Goal: Transaction & Acquisition: Download file/media

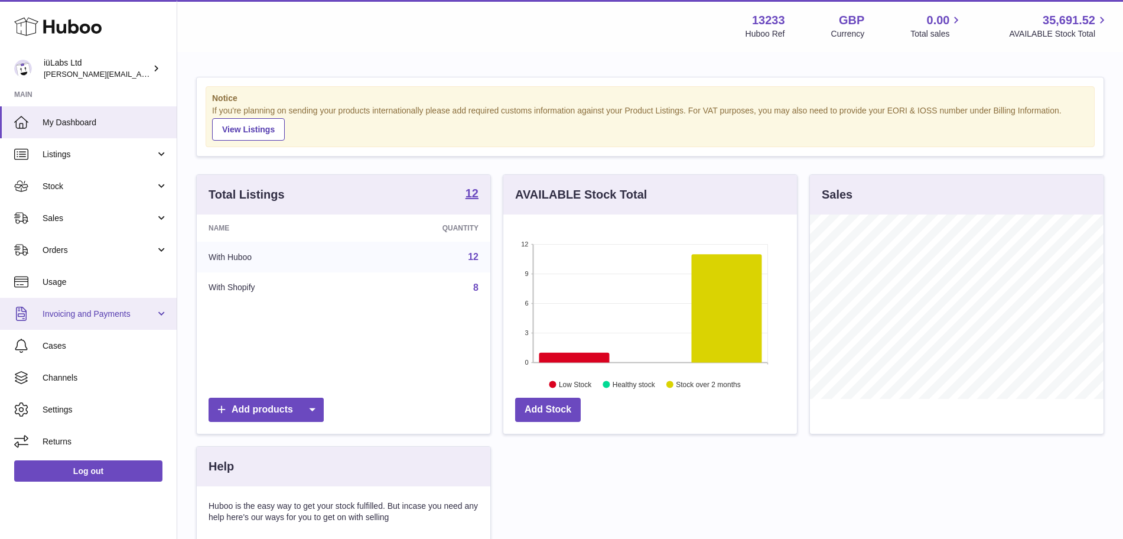
click at [113, 320] on link "Invoicing and Payments" at bounding box center [88, 314] width 177 height 32
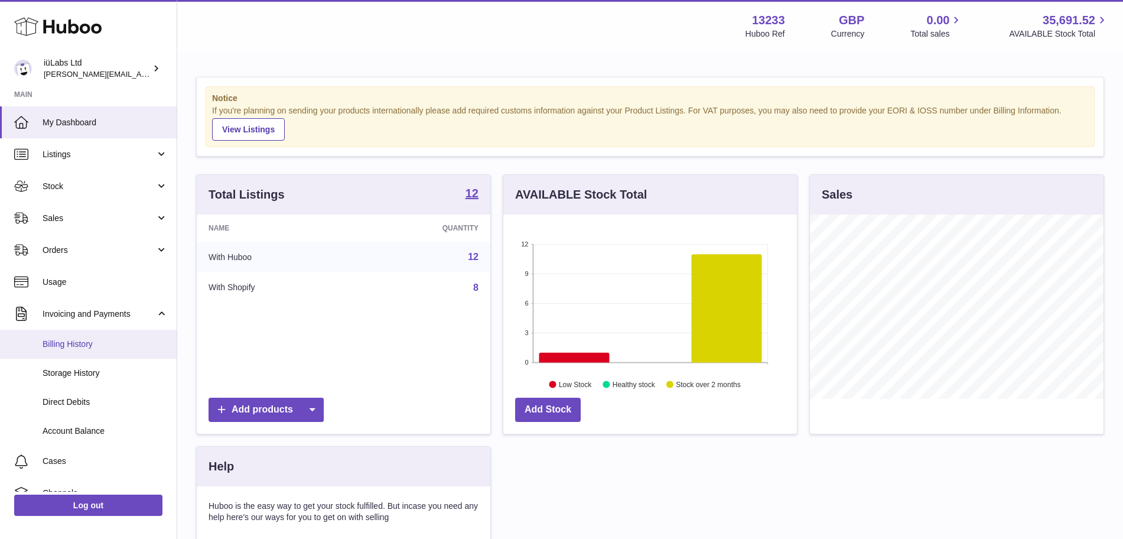
click at [99, 352] on link "Billing History" at bounding box center [88, 344] width 177 height 29
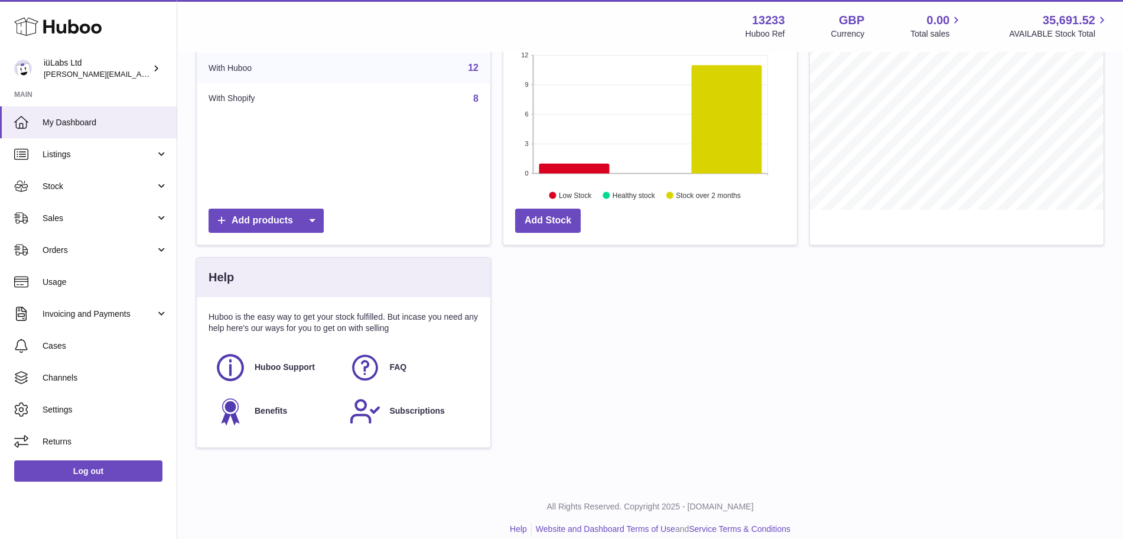
scroll to position [203, 0]
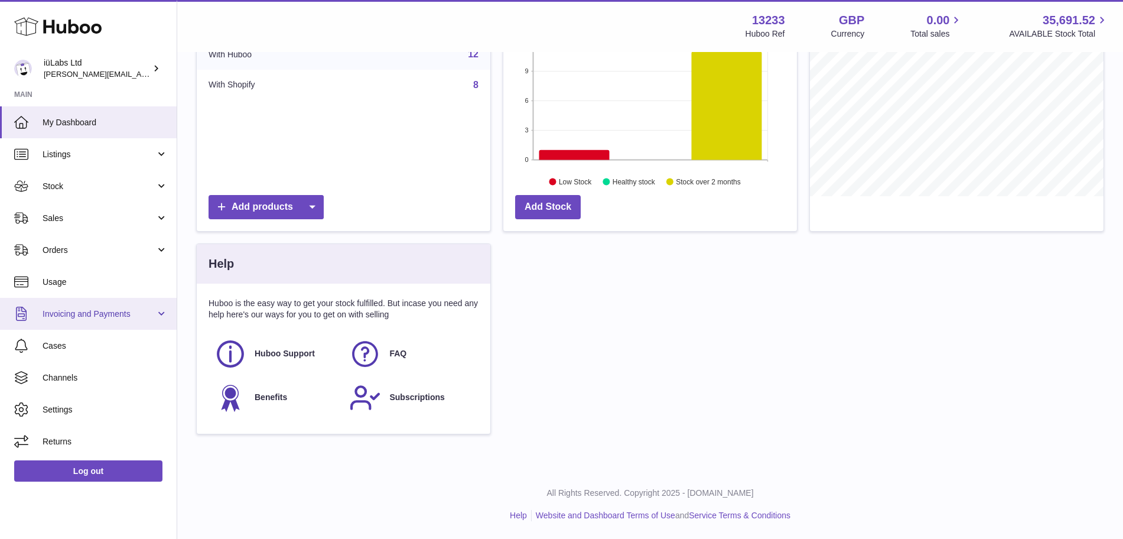
click at [113, 320] on link "Invoicing and Payments" at bounding box center [88, 314] width 177 height 32
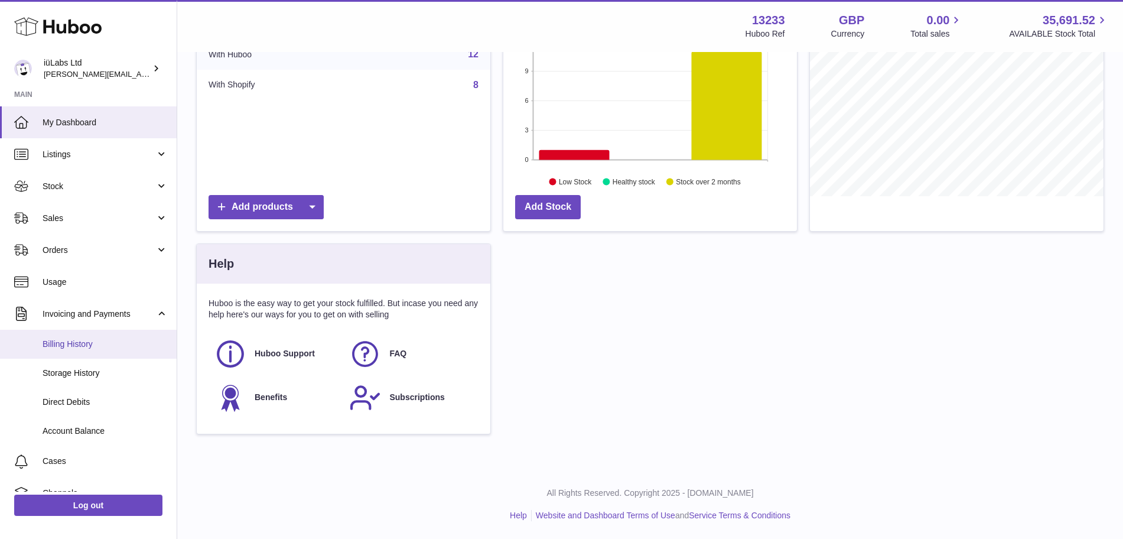
click at [109, 344] on span "Billing History" at bounding box center [105, 344] width 125 height 11
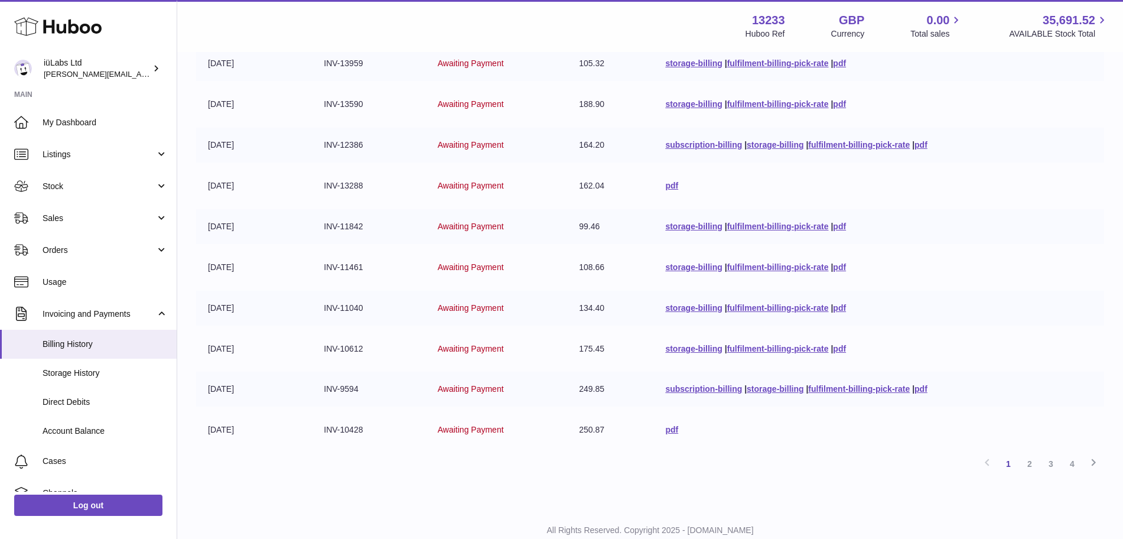
scroll to position [230, 0]
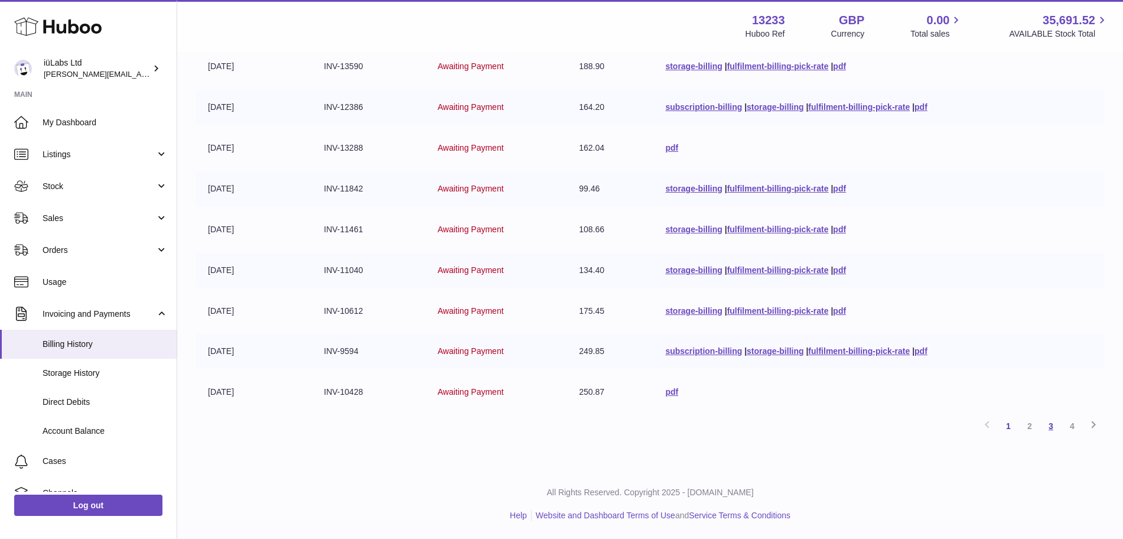
click at [1051, 433] on link "3" at bounding box center [1050, 425] width 21 height 21
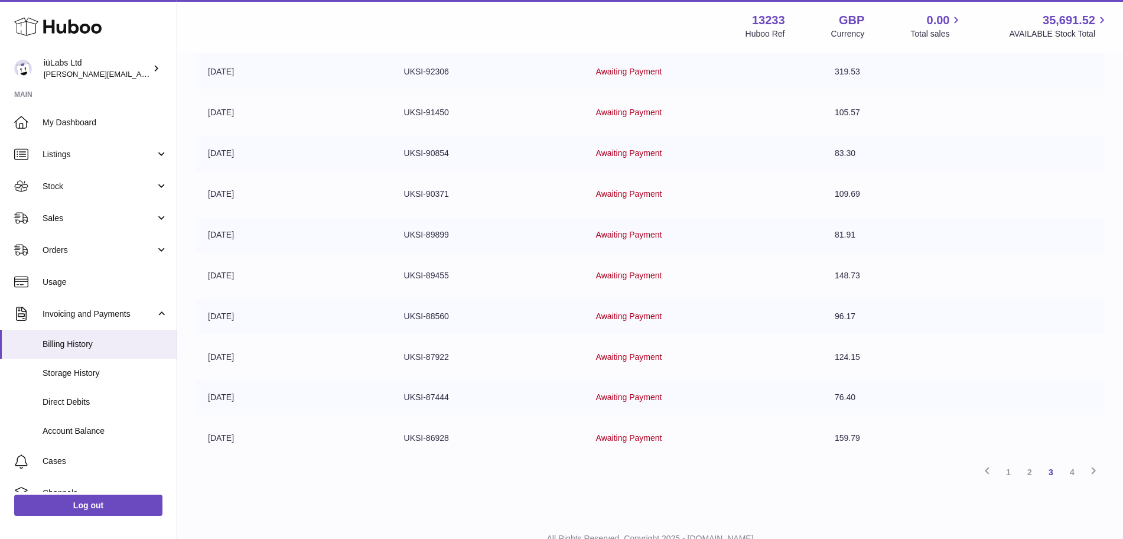
scroll to position [230, 0]
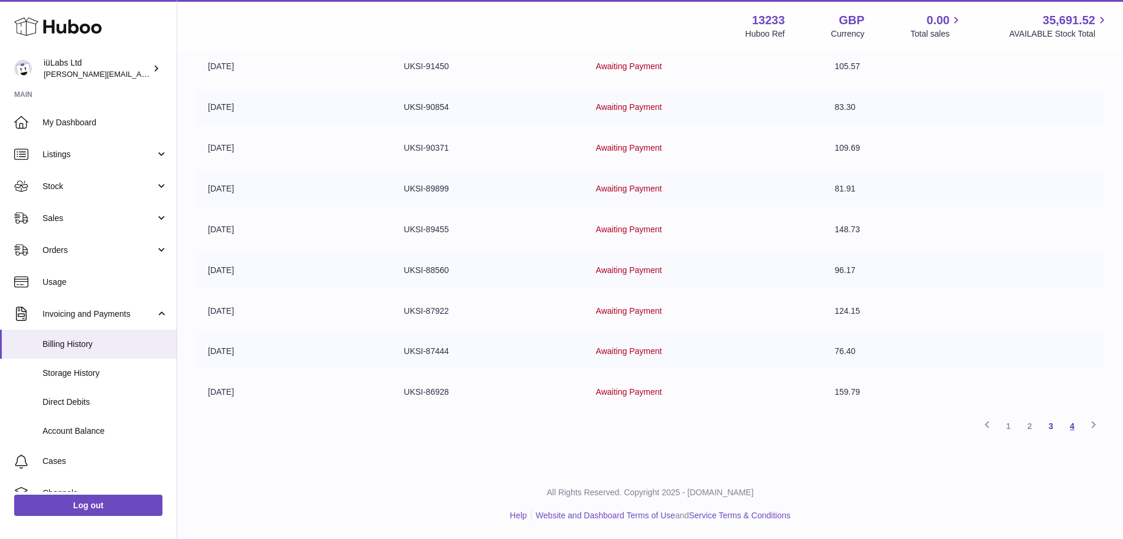
click at [1071, 428] on link "4" at bounding box center [1072, 425] width 21 height 21
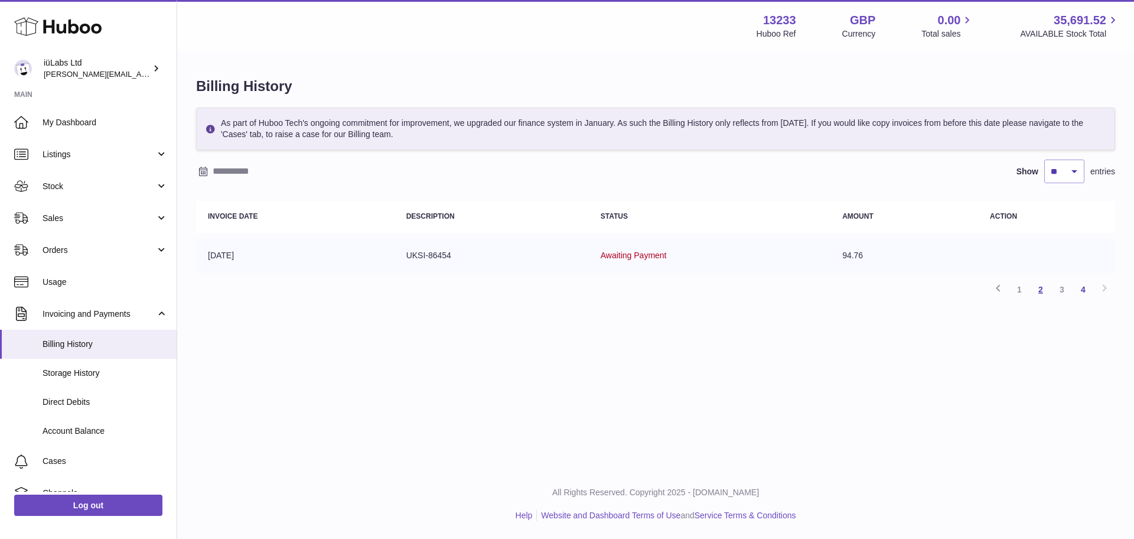
click at [1042, 293] on link "2" at bounding box center [1040, 289] width 21 height 21
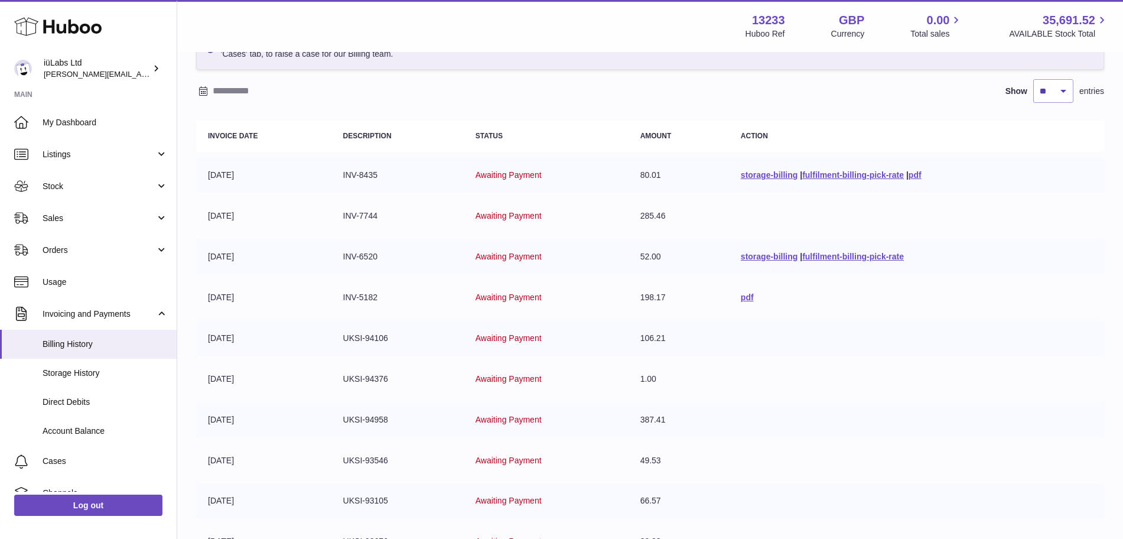
scroll to position [148, 0]
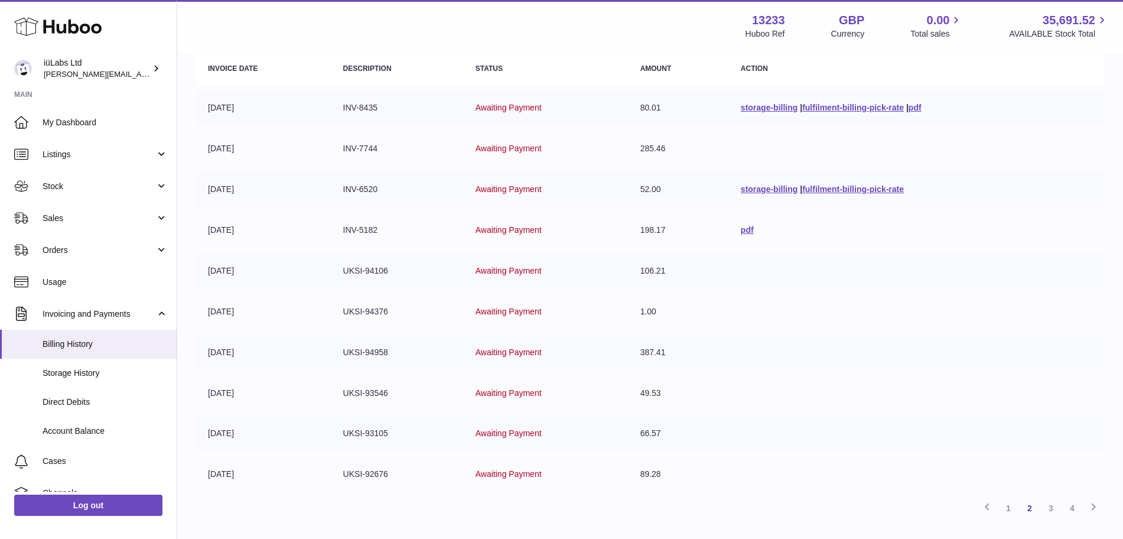
drag, startPoint x: 1010, startPoint y: 513, endPoint x: 951, endPoint y: 474, distance: 71.6
click at [1011, 513] on link "1" at bounding box center [1008, 507] width 21 height 21
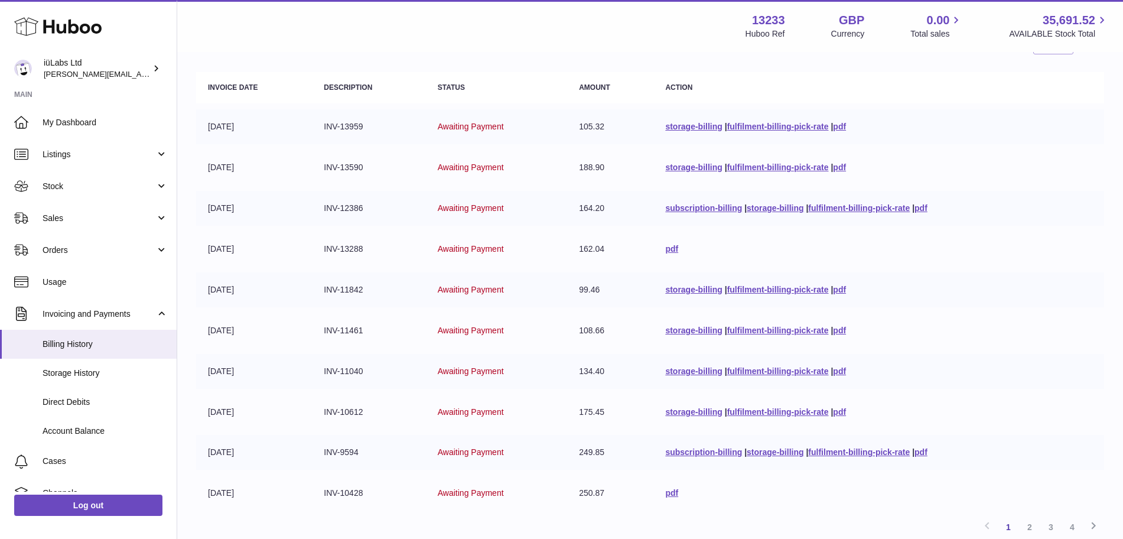
scroll to position [127, 0]
drag, startPoint x: 434, startPoint y: 128, endPoint x: 495, endPoint y: 141, distance: 61.5
click at [495, 141] on td "Awaiting Payment" at bounding box center [496, 128] width 141 height 35
click at [516, 162] on td "Awaiting Payment" at bounding box center [496, 169] width 141 height 35
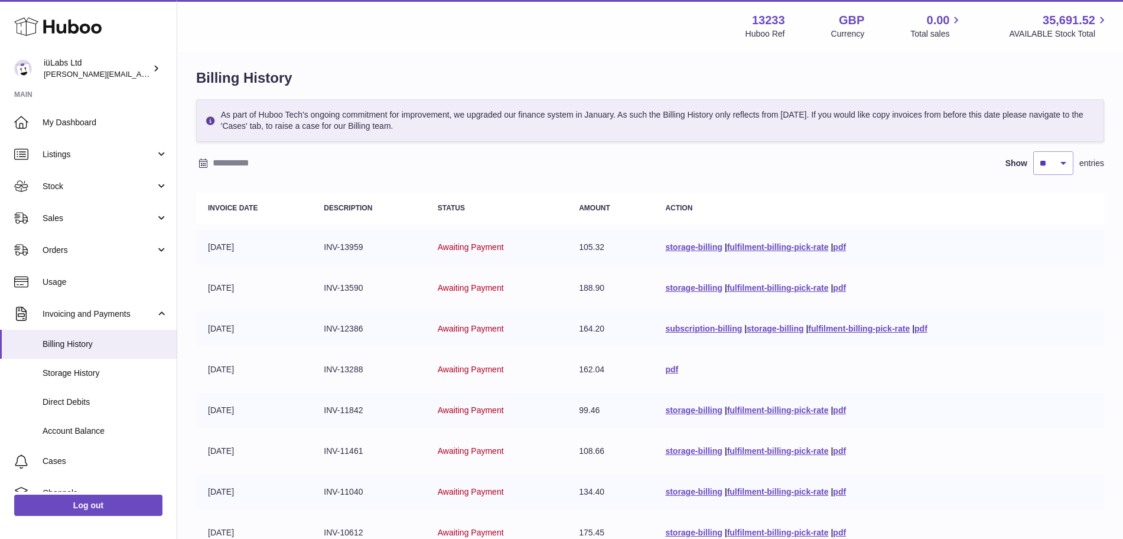
scroll to position [0, 0]
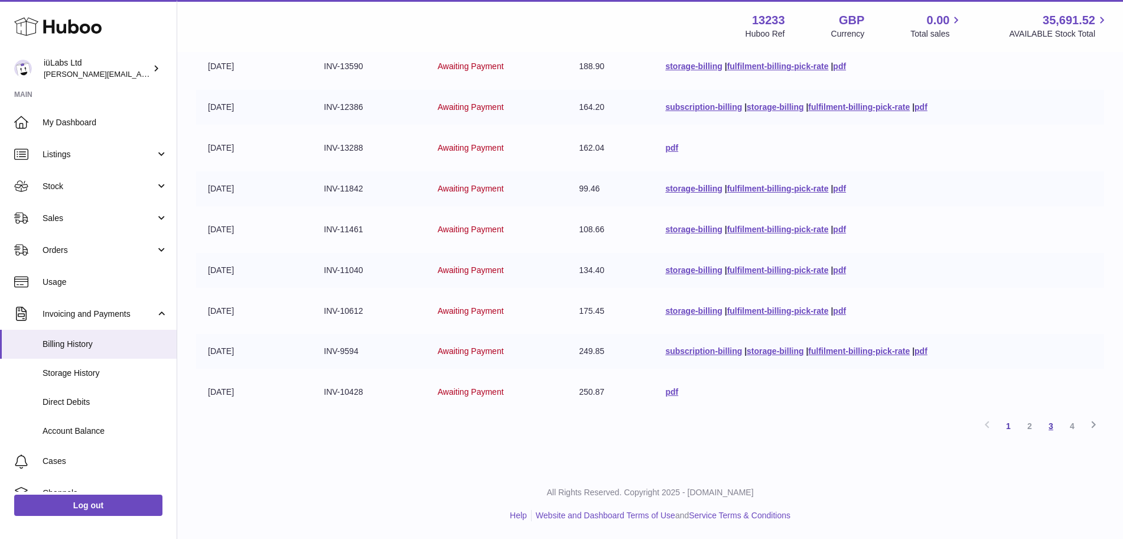
click at [1043, 424] on link "3" at bounding box center [1050, 425] width 21 height 21
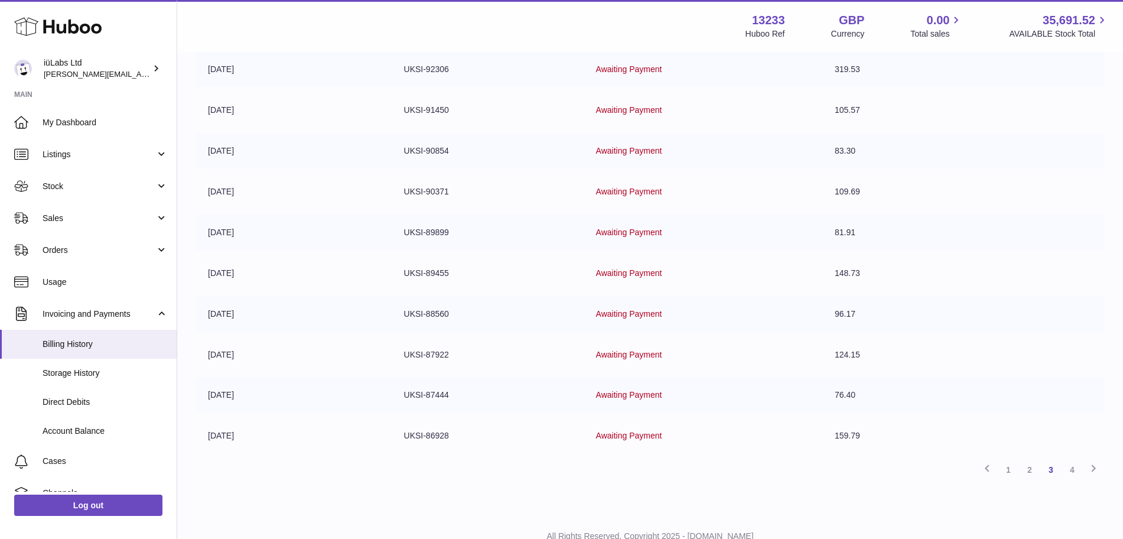
scroll to position [230, 0]
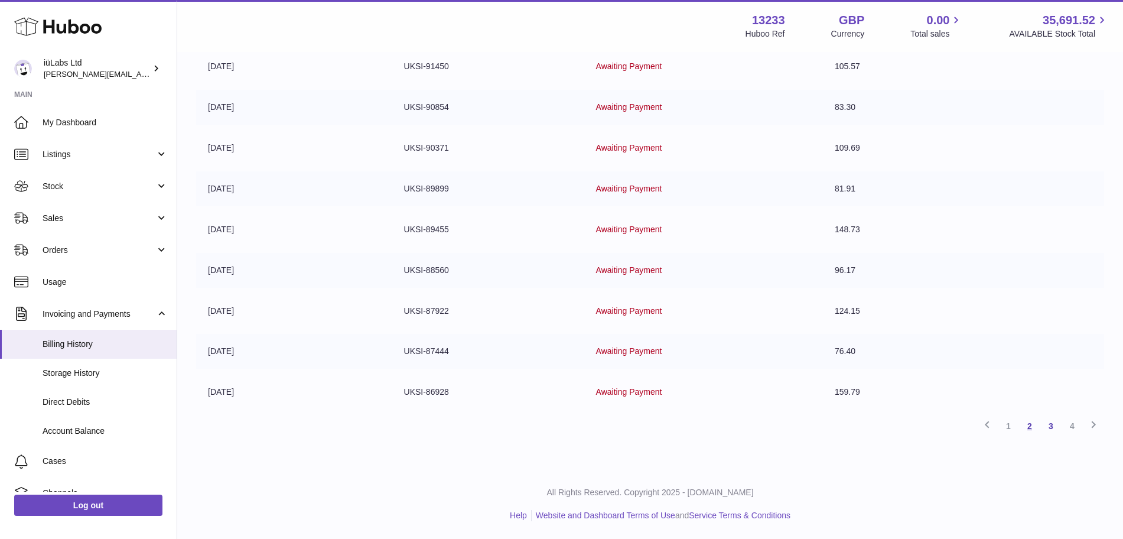
click at [1025, 434] on link "2" at bounding box center [1029, 425] width 21 height 21
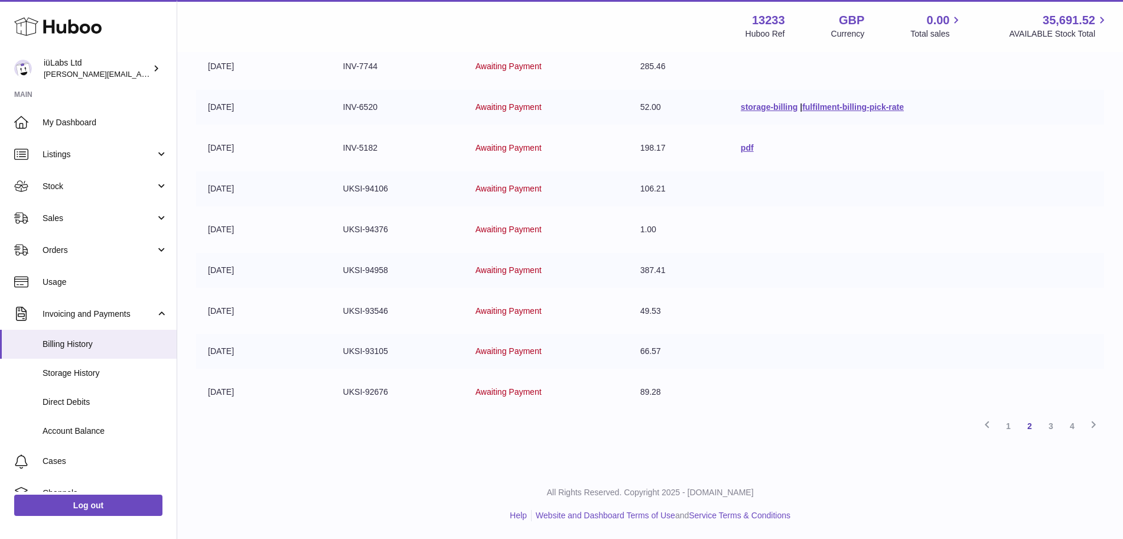
drag, startPoint x: 1050, startPoint y: 428, endPoint x: 1029, endPoint y: 414, distance: 25.1
click at [1050, 428] on link "3" at bounding box center [1050, 425] width 21 height 21
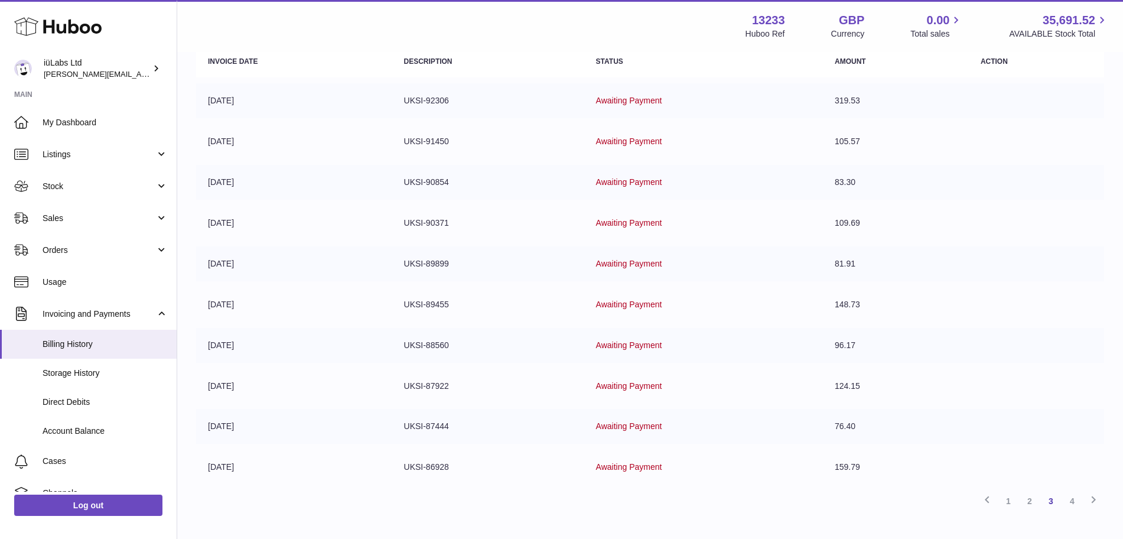
scroll to position [156, 0]
click at [1033, 503] on link "2" at bounding box center [1029, 499] width 21 height 21
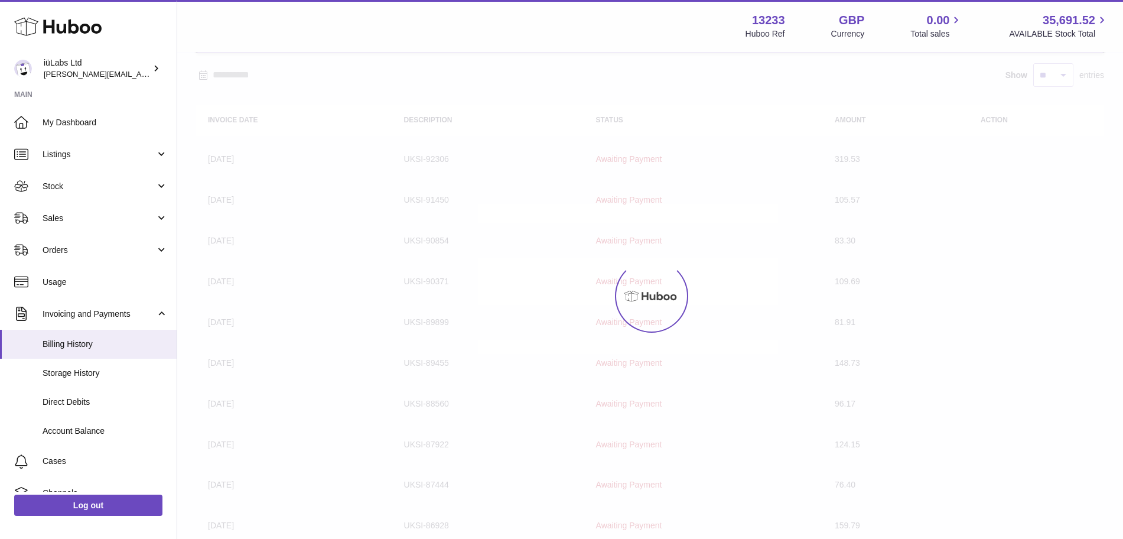
scroll to position [53, 0]
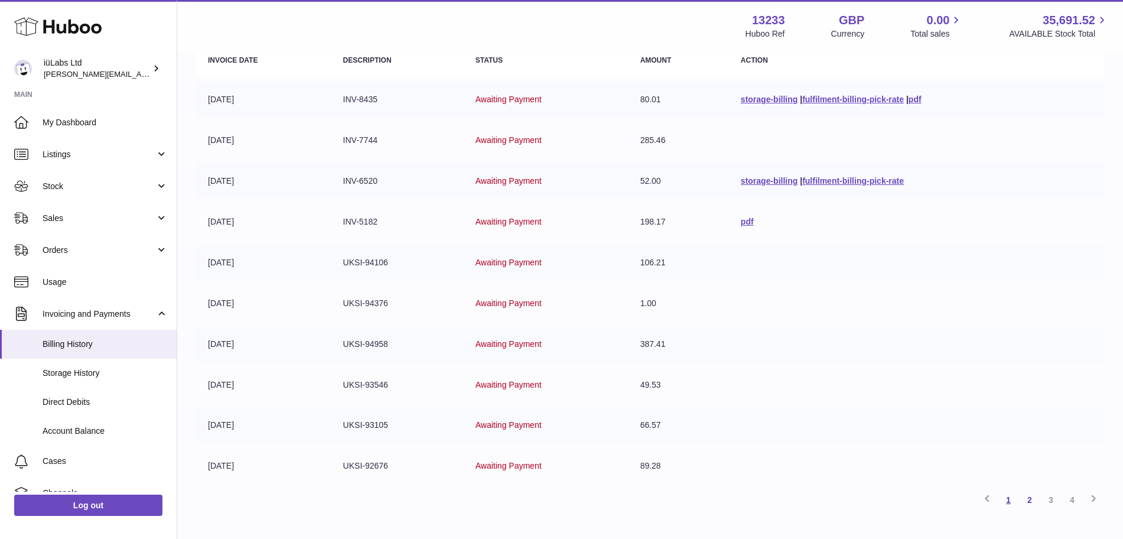
click at [1006, 506] on link "1" at bounding box center [1008, 499] width 21 height 21
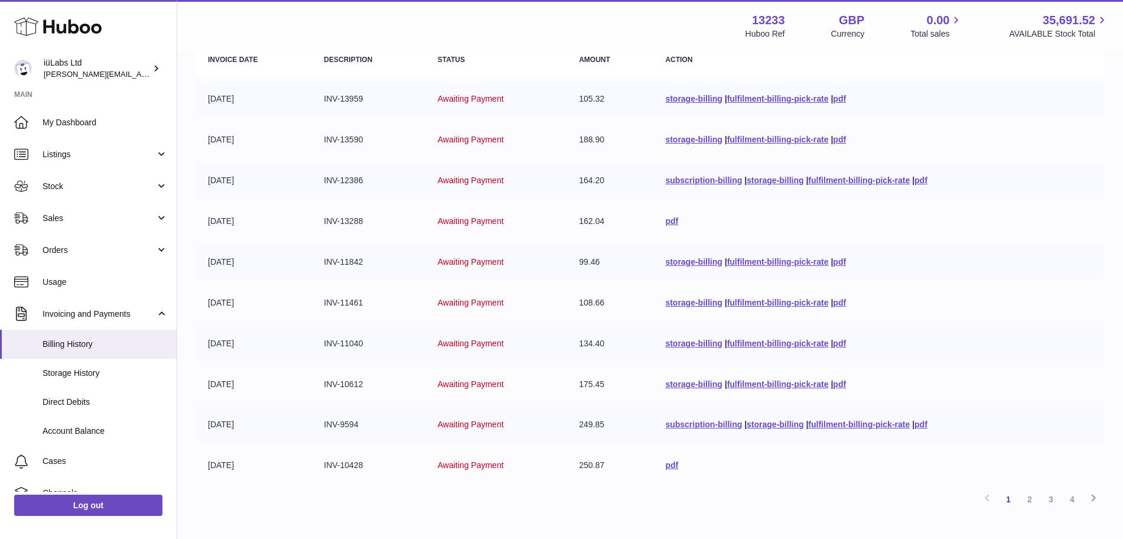
scroll to position [156, 0]
click at [1032, 502] on link "2" at bounding box center [1029, 499] width 21 height 21
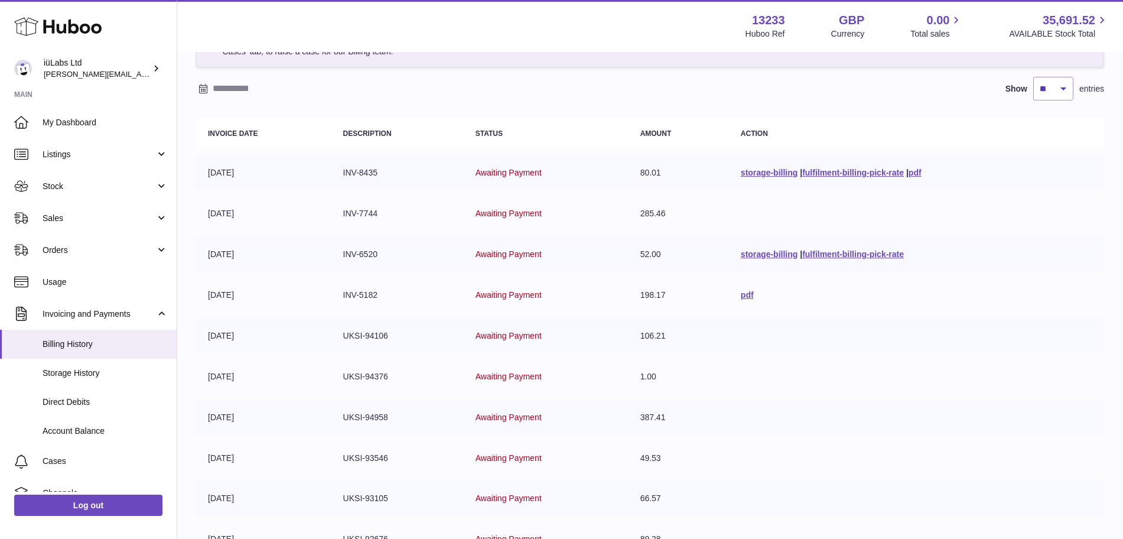
scroll to position [82, 0]
click at [743, 295] on link "pdf" at bounding box center [747, 295] width 13 height 9
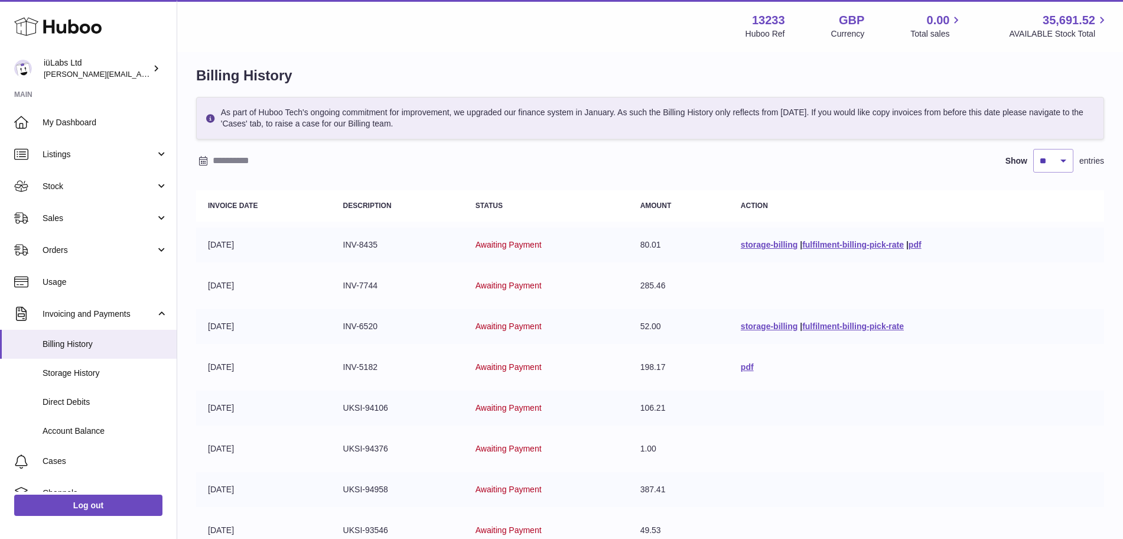
scroll to position [0, 0]
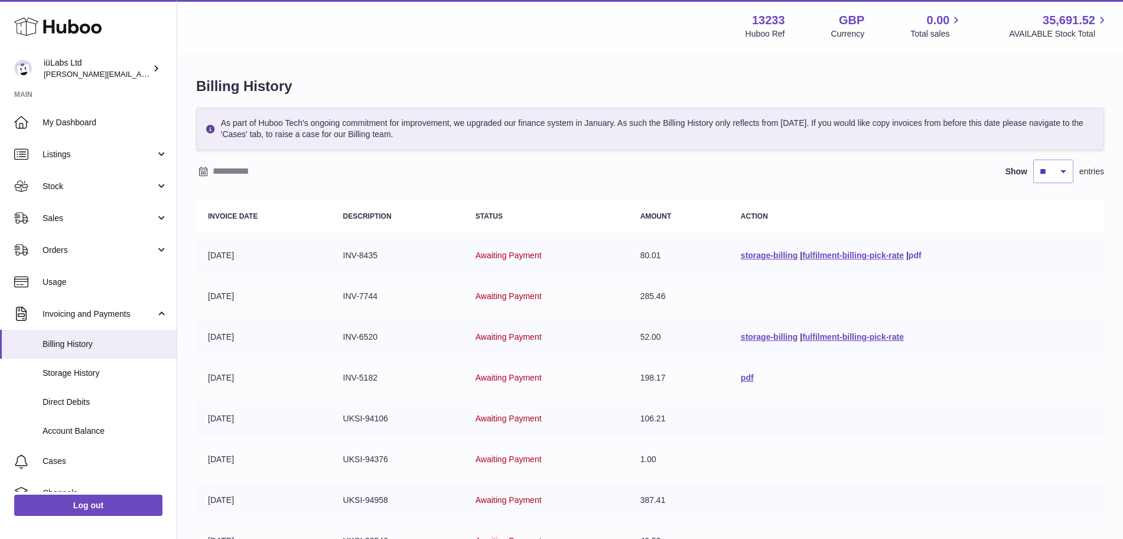
click at [914, 253] on link "pdf" at bounding box center [915, 255] width 13 height 9
click at [804, 336] on link "fulfilment-billing-pick-rate" at bounding box center [853, 336] width 102 height 9
click at [782, 333] on link "storage-billing" at bounding box center [769, 336] width 57 height 9
click at [1029, 490] on td at bounding box center [916, 500] width 375 height 35
drag, startPoint x: 1115, startPoint y: 307, endPoint x: 1113, endPoint y: 352, distance: 44.9
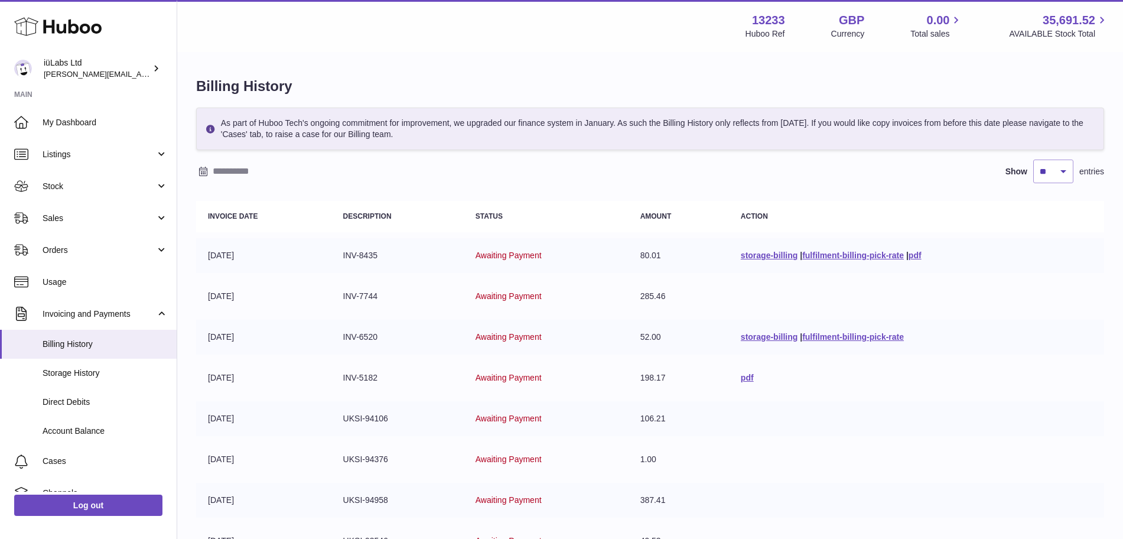
click at [1113, 352] on div "Billing History As part of Huboo Tech's ongoing commitment for improvement, we …" at bounding box center [650, 376] width 946 height 646
click at [915, 256] on link "pdf" at bounding box center [915, 255] width 13 height 9
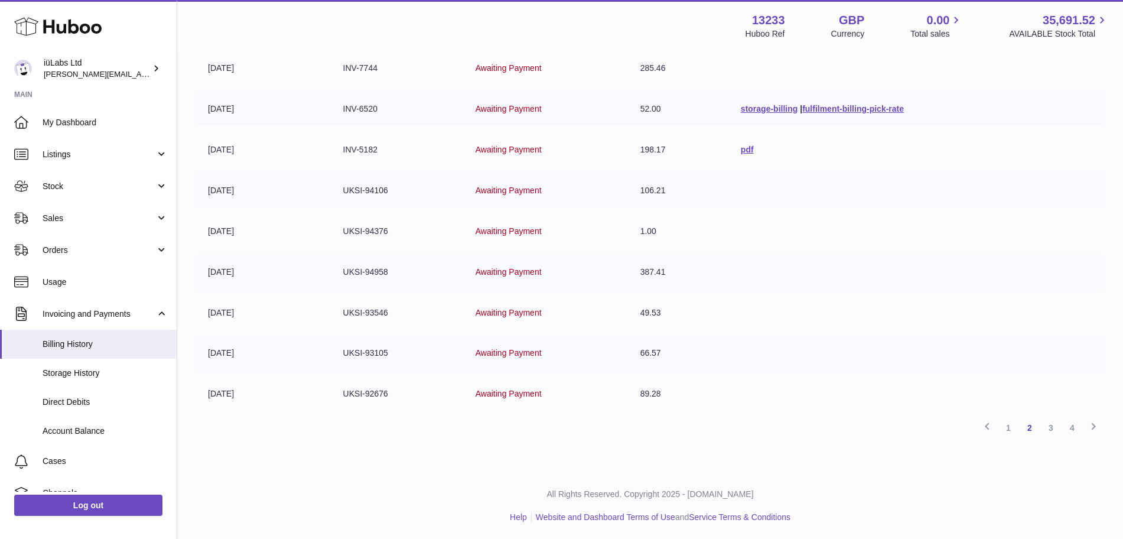
scroll to position [230, 0]
click at [1003, 428] on link "1" at bounding box center [1008, 425] width 21 height 21
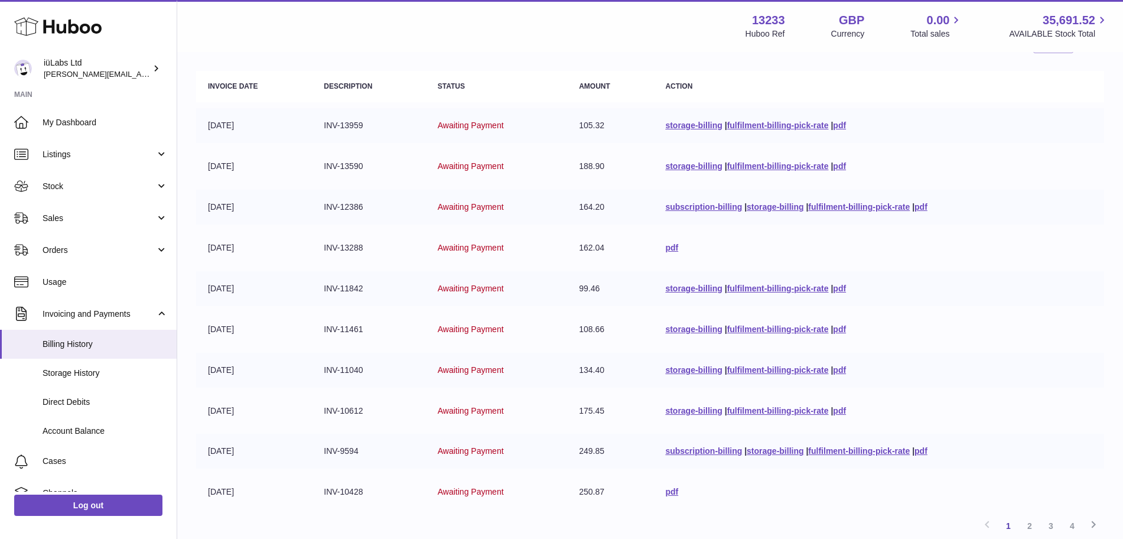
scroll to position [156, 0]
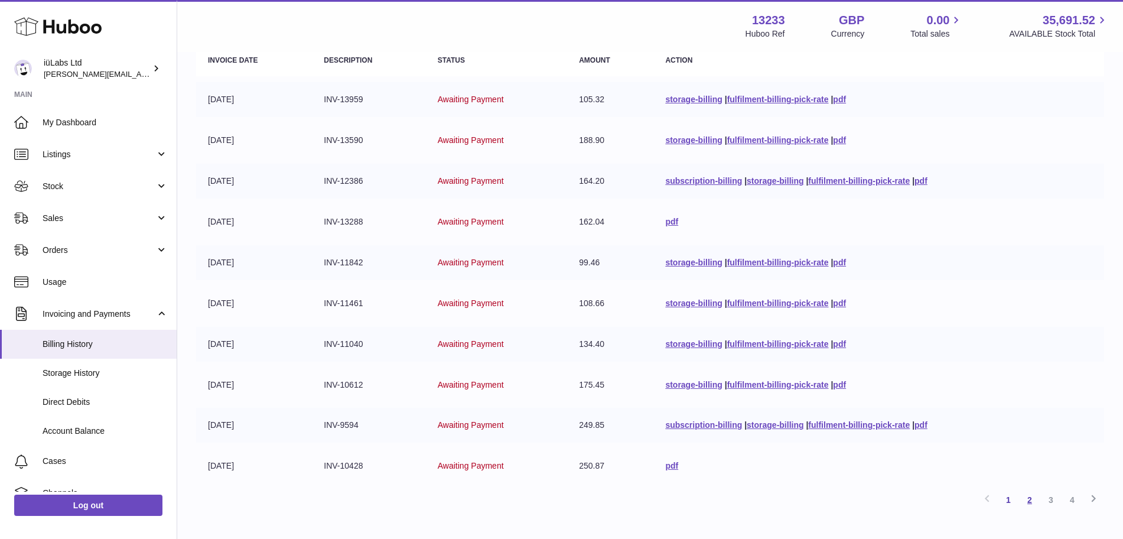
click at [1035, 500] on link "2" at bounding box center [1029, 499] width 21 height 21
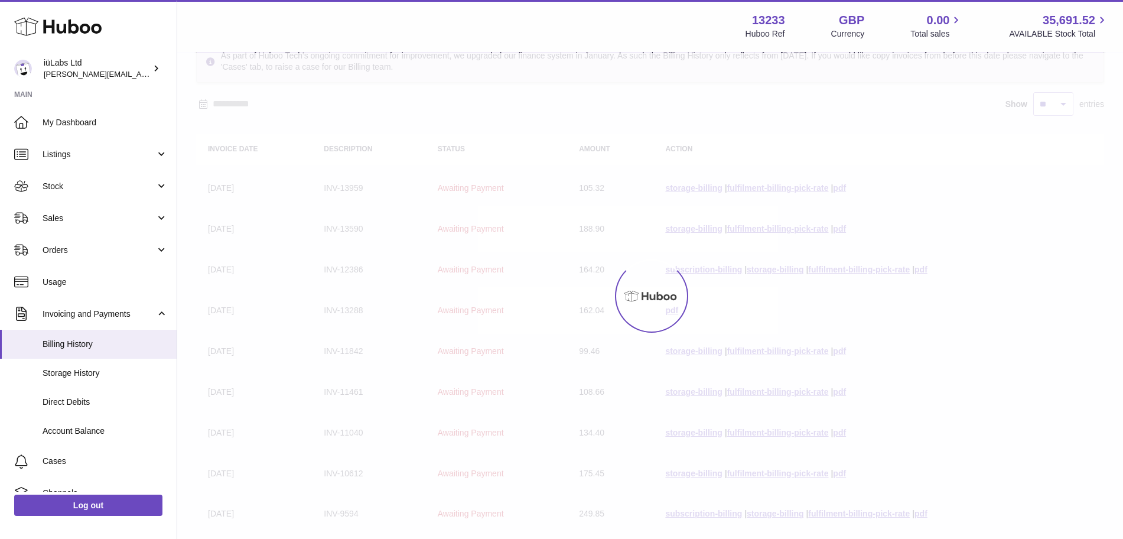
scroll to position [53, 0]
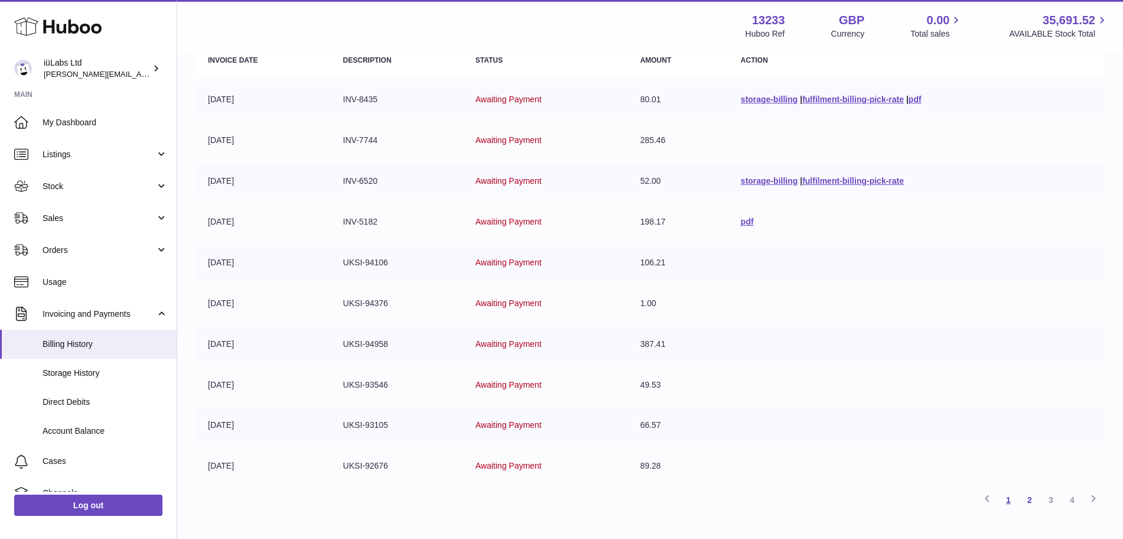
click at [1006, 493] on link "1" at bounding box center [1008, 499] width 21 height 21
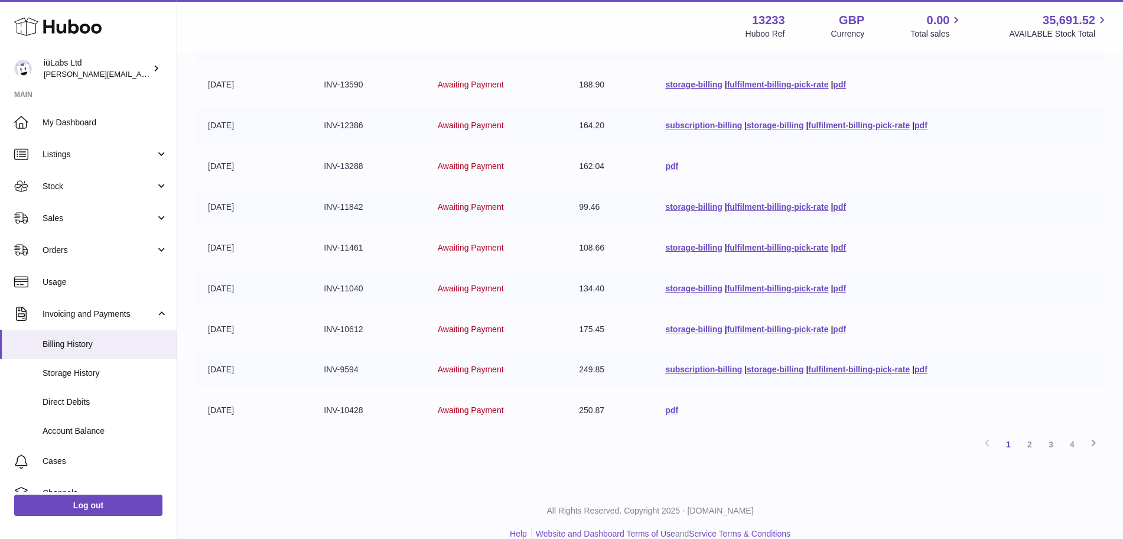
scroll to position [230, 0]
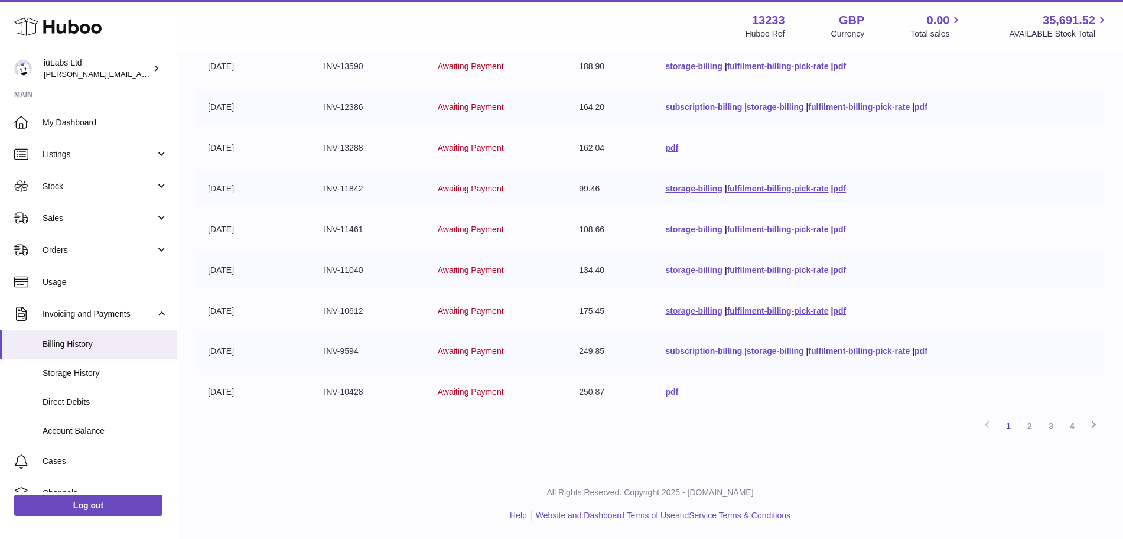
click at [671, 394] on link "pdf" at bounding box center [671, 391] width 13 height 9
click at [928, 352] on link "pdf" at bounding box center [921, 350] width 13 height 9
click at [845, 311] on link "pdf" at bounding box center [839, 310] width 13 height 9
click at [840, 272] on link "pdf" at bounding box center [839, 269] width 13 height 9
click at [835, 229] on link "pdf" at bounding box center [839, 229] width 13 height 9
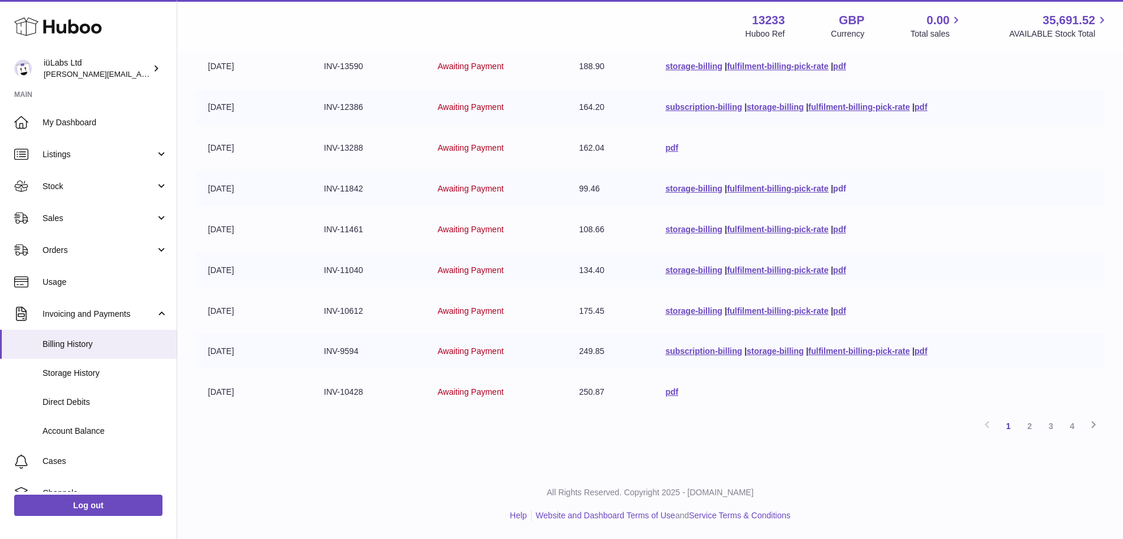
click at [840, 185] on link "pdf" at bounding box center [839, 188] width 13 height 9
click at [671, 147] on link "pdf" at bounding box center [671, 147] width 13 height 9
click at [922, 110] on link "pdf" at bounding box center [921, 106] width 13 height 9
click at [836, 63] on link "pdf" at bounding box center [839, 65] width 13 height 9
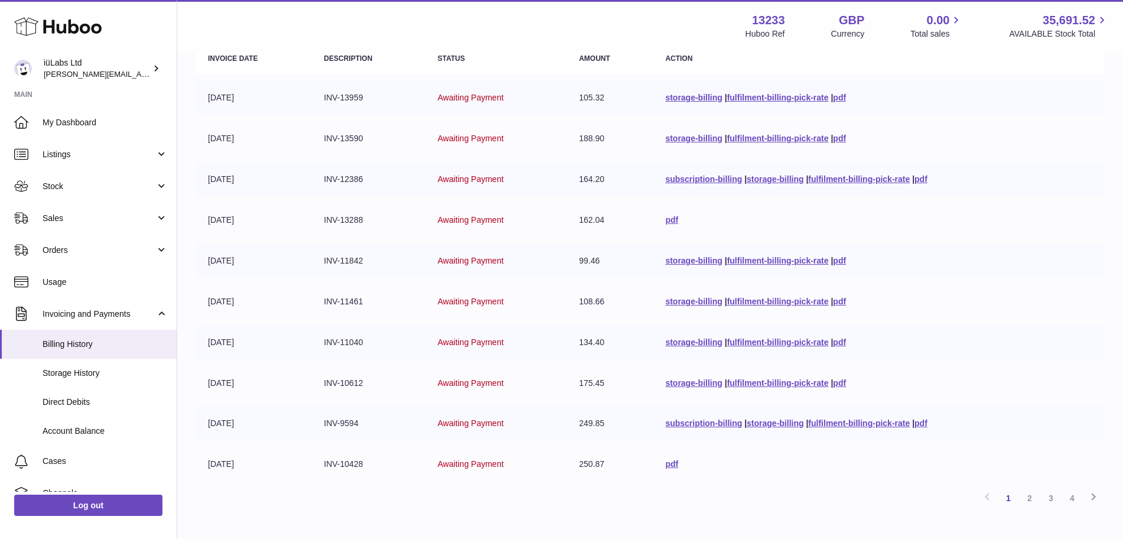
scroll to position [156, 0]
click at [841, 99] on link "pdf" at bounding box center [839, 99] width 13 height 9
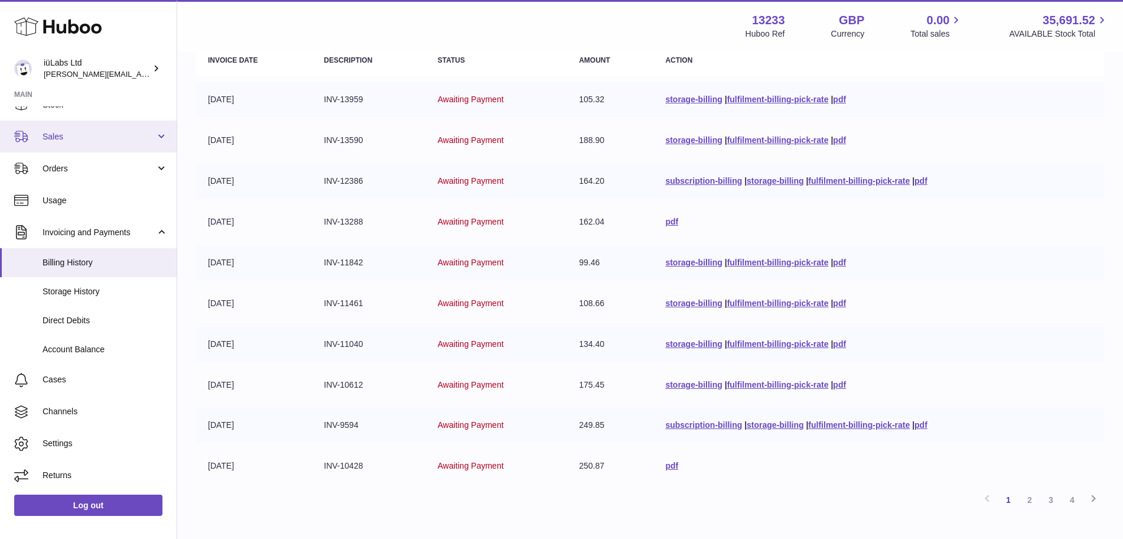
click at [83, 131] on span "Sales" at bounding box center [99, 136] width 113 height 11
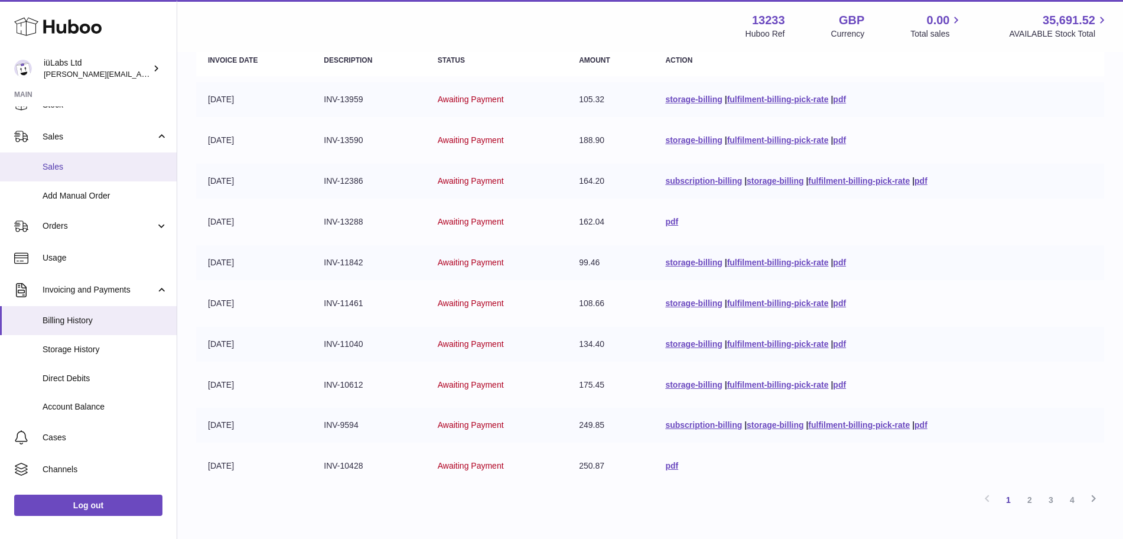
click at [67, 170] on span "Sales" at bounding box center [105, 166] width 125 height 11
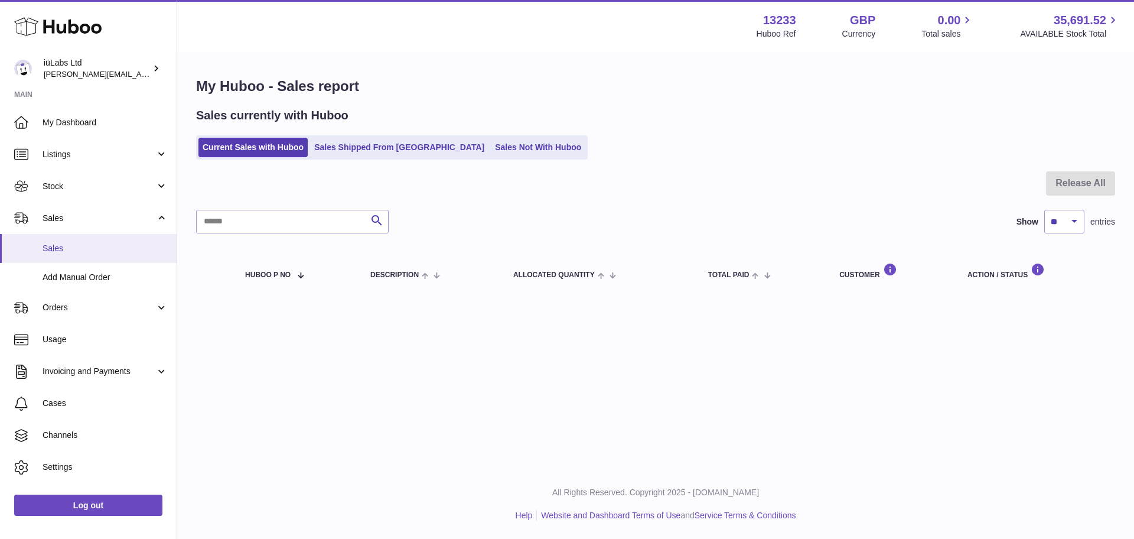
click at [136, 235] on link "Sales" at bounding box center [88, 248] width 177 height 29
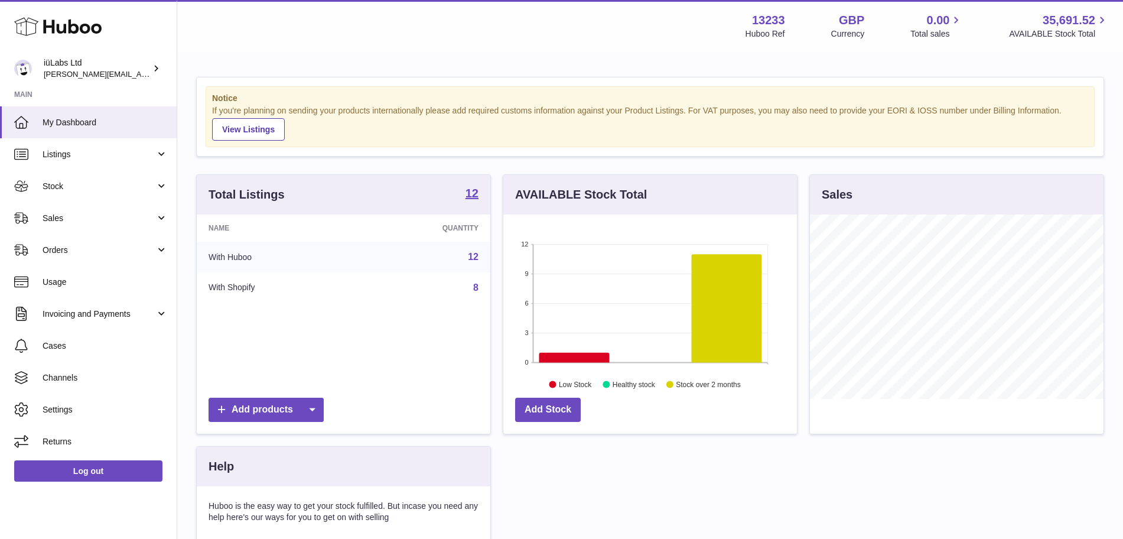
scroll to position [184, 294]
click at [106, 234] on link "Orders" at bounding box center [88, 250] width 177 height 32
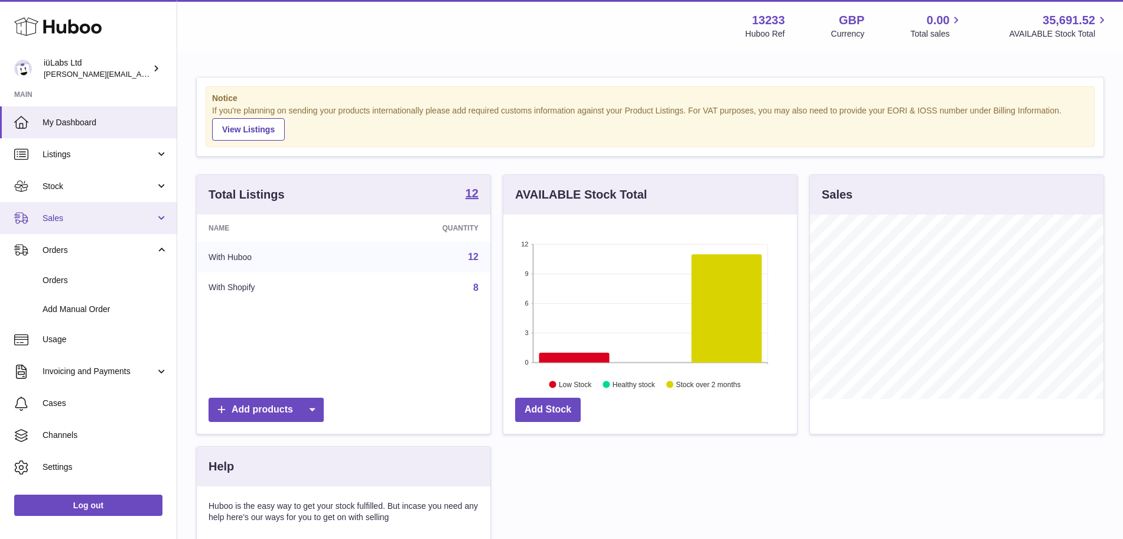
click at [101, 216] on span "Sales" at bounding box center [99, 218] width 113 height 11
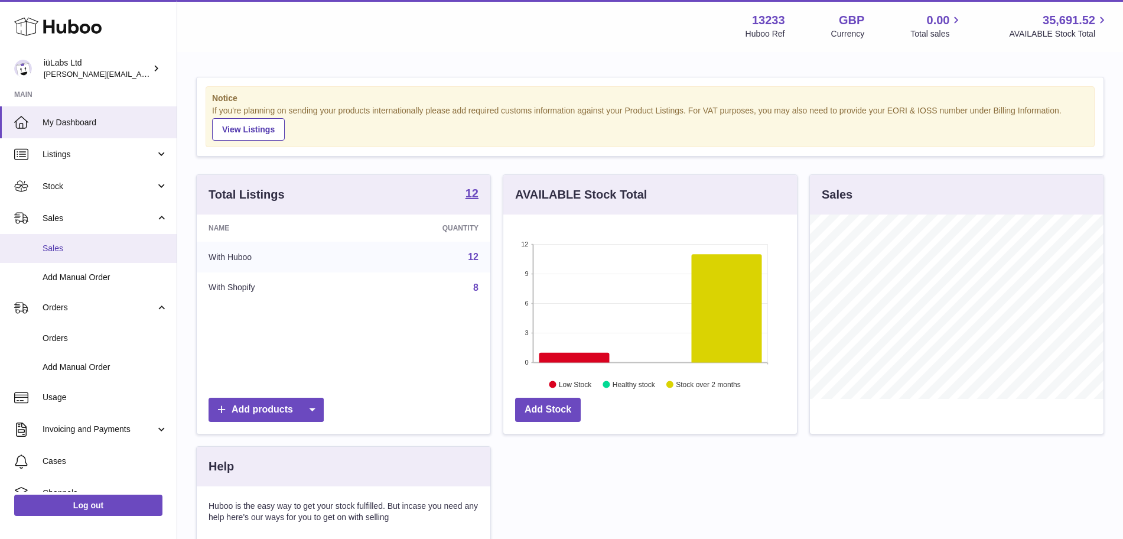
click at [101, 247] on span "Sales" at bounding box center [105, 248] width 125 height 11
